Goal: Task Accomplishment & Management: Use online tool/utility

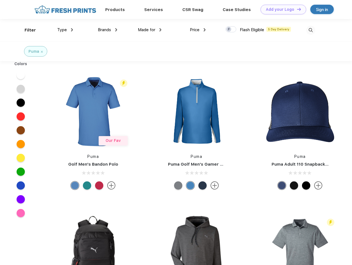
click at [281, 9] on link "Add your Logo Design Tool" at bounding box center [283, 10] width 46 height 10
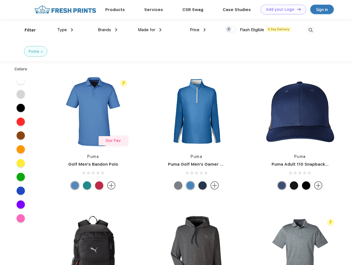
click at [0, 0] on div "Design Tool" at bounding box center [0, 0] width 0 height 0
click at [296, 9] on link "Add your Logo Design Tool" at bounding box center [283, 10] width 46 height 10
click at [26, 30] on div "Filter" at bounding box center [30, 30] width 11 height 6
click at [65, 30] on span "Type" at bounding box center [62, 29] width 10 height 5
click at [107, 30] on span "Brands" at bounding box center [104, 29] width 13 height 5
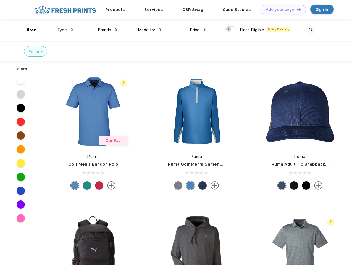
click at [150, 30] on span "Made for" at bounding box center [146, 29] width 17 height 5
click at [198, 30] on span "Price" at bounding box center [195, 29] width 10 height 5
click at [231, 30] on div at bounding box center [230, 29] width 11 height 6
click at [229, 30] on input "checkbox" at bounding box center [227, 28] width 4 height 4
click at [310, 30] on img at bounding box center [310, 30] width 9 height 9
